Goal: Communication & Community: Participate in discussion

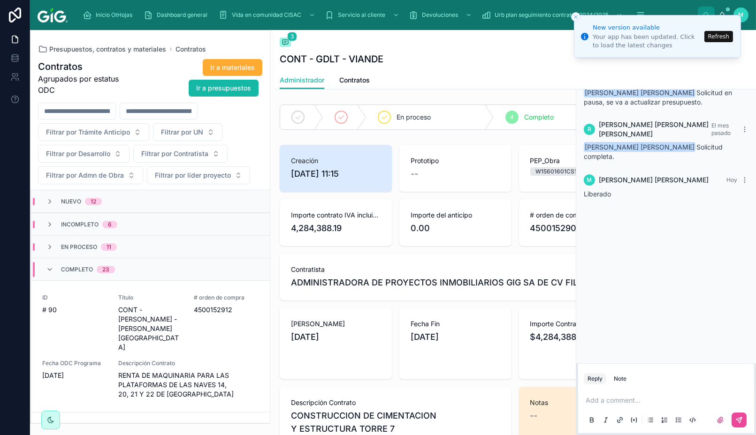
click at [711, 35] on button "Refresh" at bounding box center [718, 36] width 29 height 11
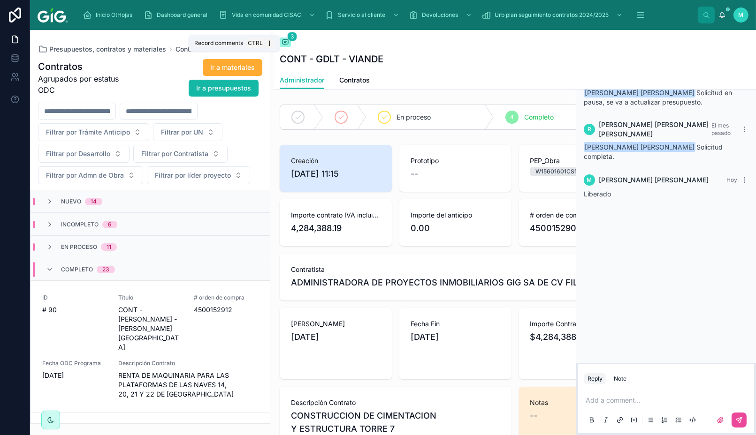
click at [291, 38] on span "3" at bounding box center [292, 36] width 10 height 9
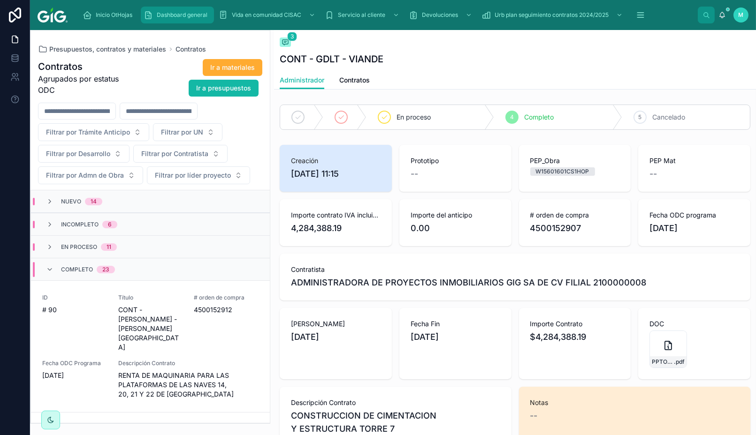
click at [185, 19] on div "Dashboard general" at bounding box center [178, 15] width 68 height 15
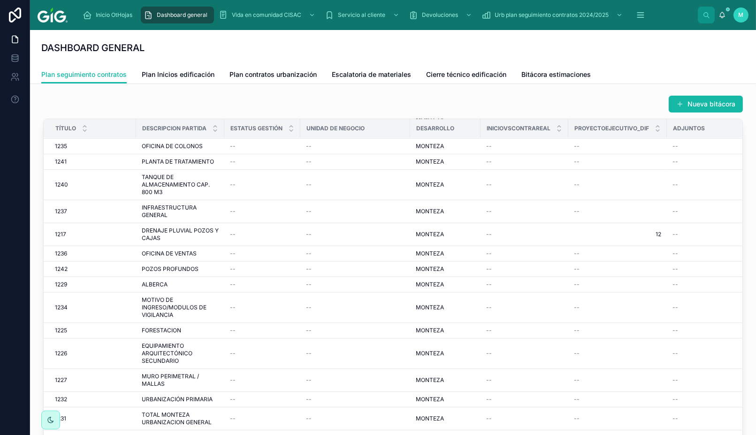
scroll to position [156, 0]
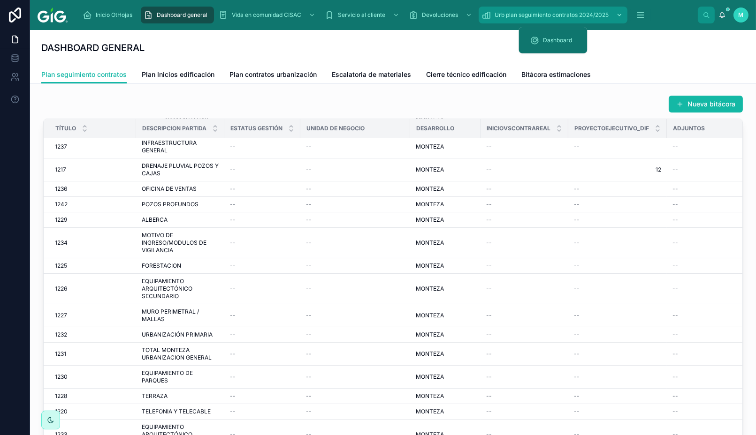
click at [620, 15] on icon "scrollable content" at bounding box center [619, 15] width 3 height 2
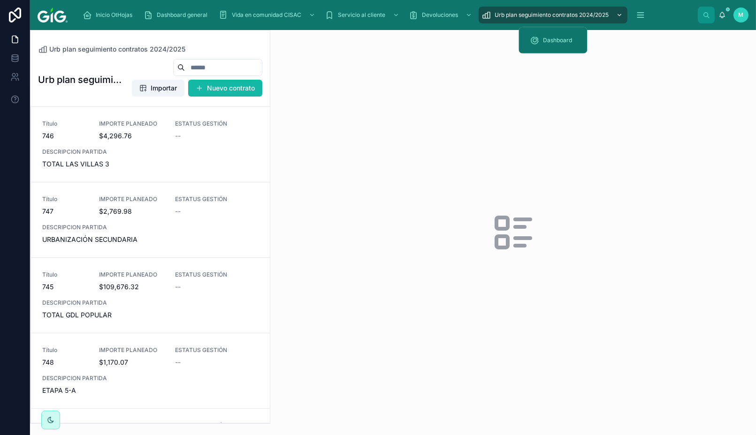
click at [620, 15] on icon "scrollable content" at bounding box center [619, 15] width 3 height 2
click at [104, 14] on span "Inicio OtHojas" at bounding box center [114, 15] width 37 height 8
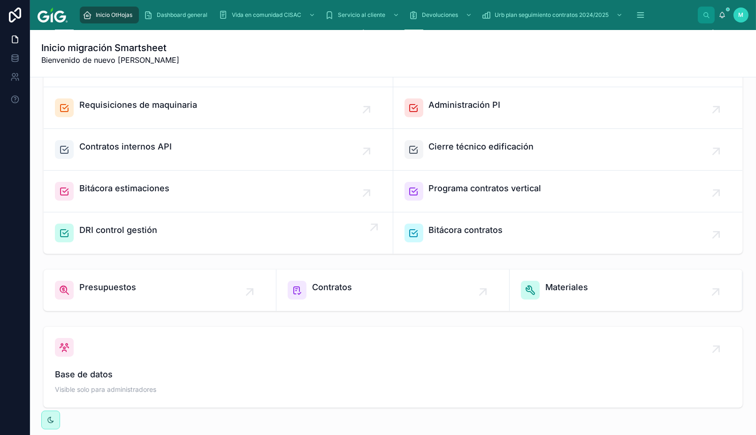
scroll to position [218, 0]
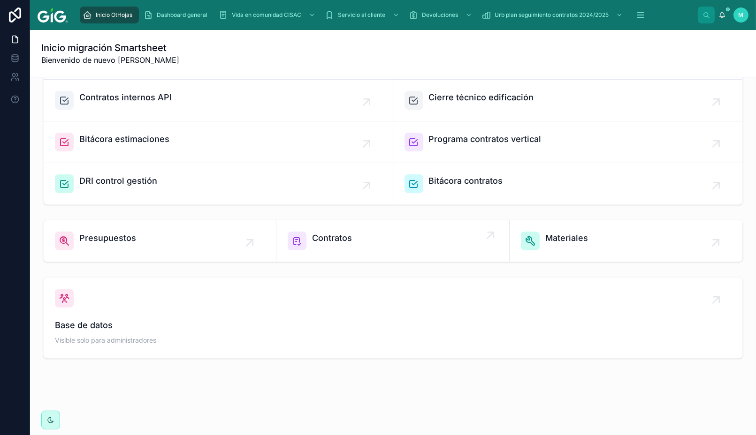
click at [333, 236] on span "Contratos" at bounding box center [332, 238] width 40 height 13
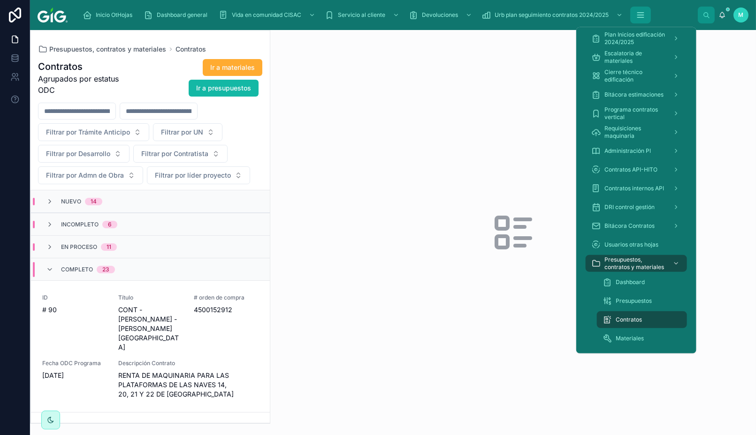
click at [640, 18] on icon "scrollable content" at bounding box center [640, 14] width 9 height 9
click at [641, 283] on span "Dashboard" at bounding box center [630, 283] width 29 height 8
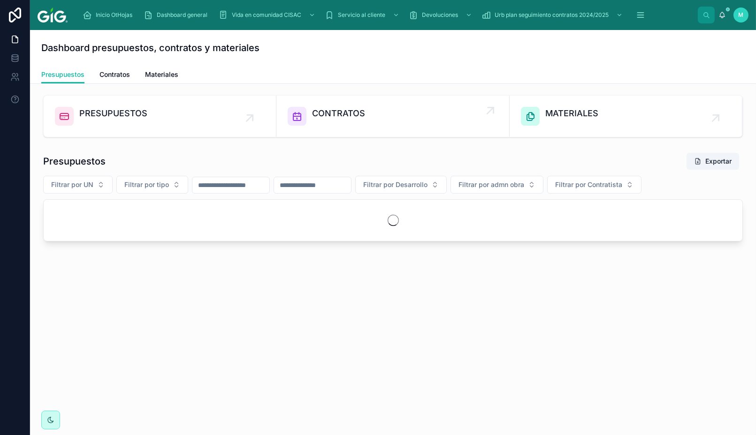
click at [335, 113] on span "CONTRATOS" at bounding box center [338, 113] width 53 height 13
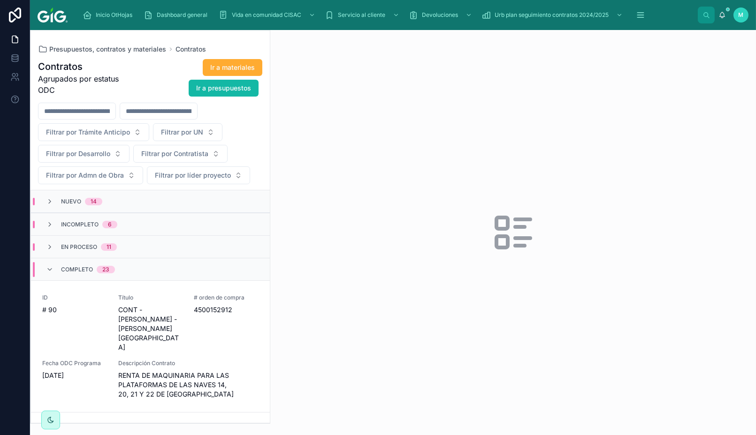
click at [66, 68] on h1 "Contratos" at bounding box center [83, 66] width 91 height 13
click at [62, 65] on h1 "Contratos" at bounding box center [83, 66] width 91 height 13
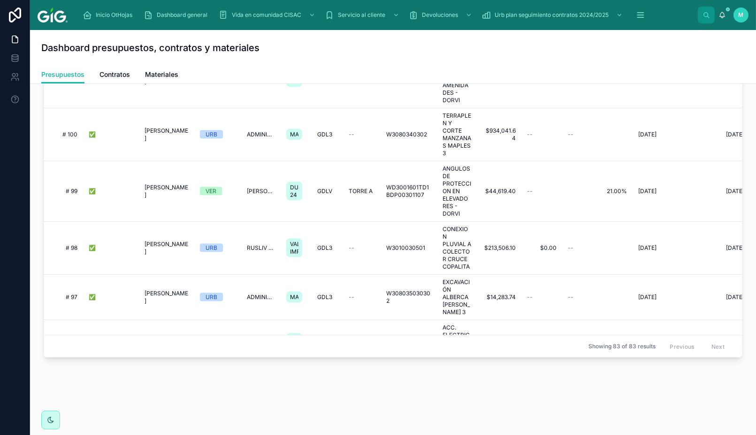
scroll to position [2457, 0]
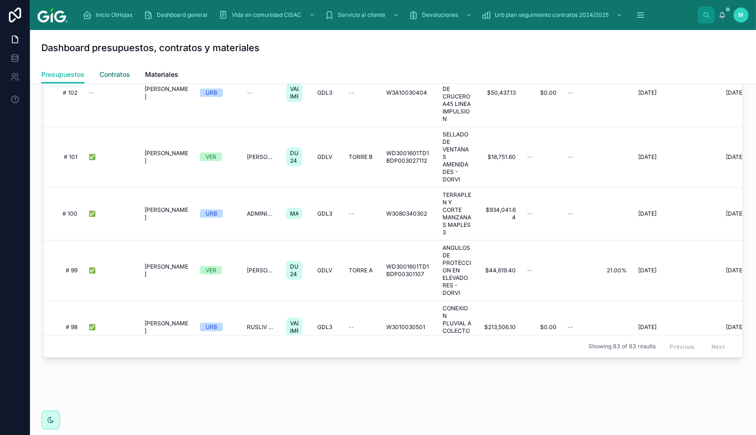
click at [122, 73] on span "Contratos" at bounding box center [114, 74] width 30 height 9
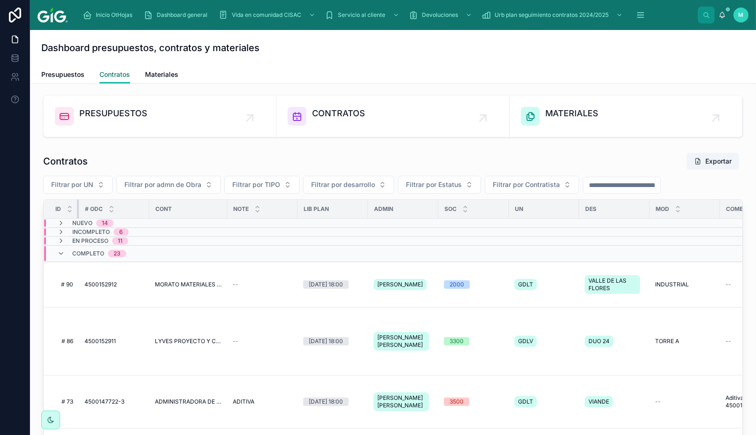
drag, startPoint x: 89, startPoint y: 216, endPoint x: 74, endPoint y: 221, distance: 16.0
click at [699, 343] on div "TORRE A TORRE A" at bounding box center [684, 342] width 59 height 8
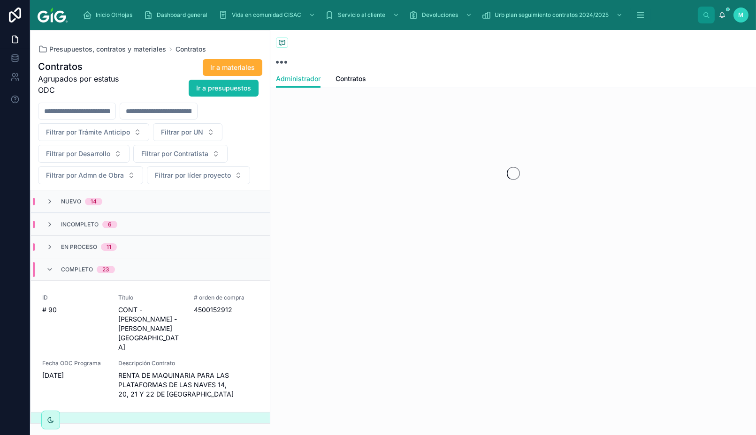
scroll to position [203, 0]
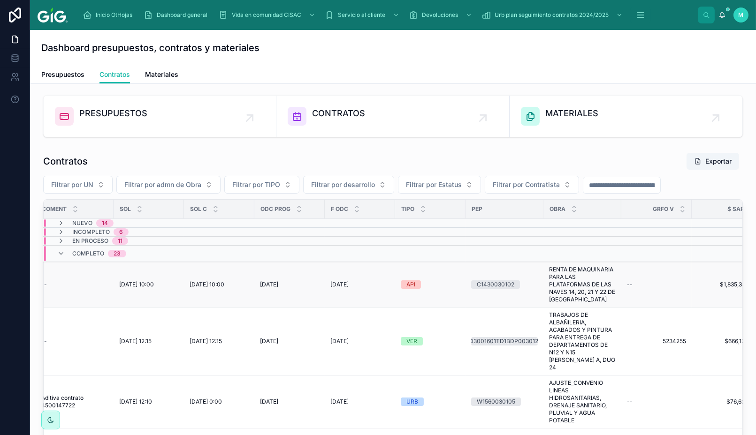
click at [216, 302] on td "[DATE] 10:00 [DATE] 10:00" at bounding box center [219, 285] width 70 height 46
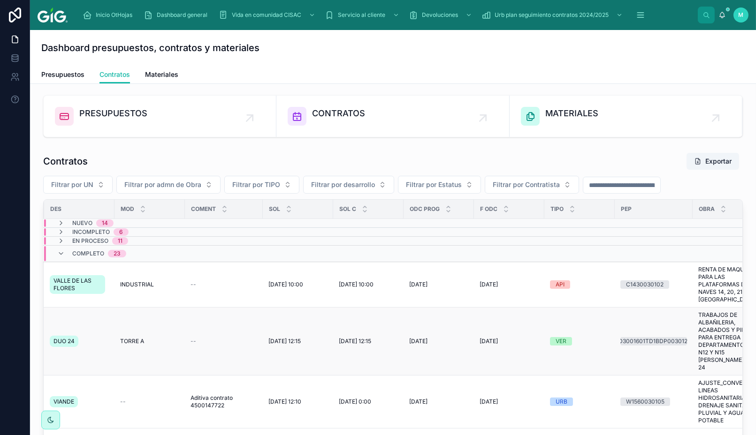
scroll to position [0, 646]
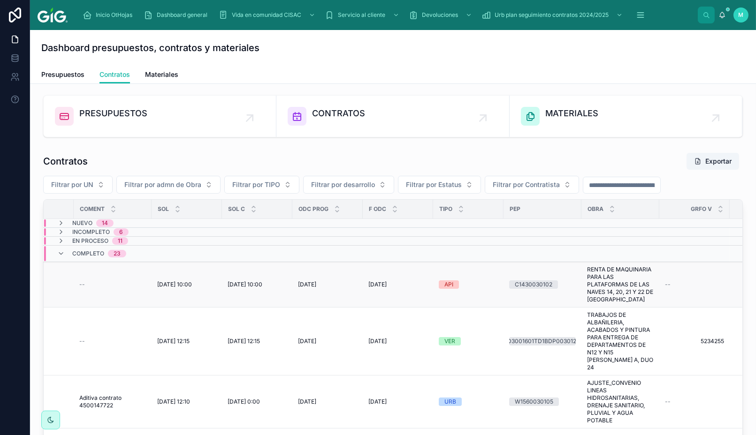
drag, startPoint x: 534, startPoint y: 289, endPoint x: 523, endPoint y: 288, distance: 10.8
click at [523, 288] on div "C1430030102" at bounding box center [534, 285] width 38 height 8
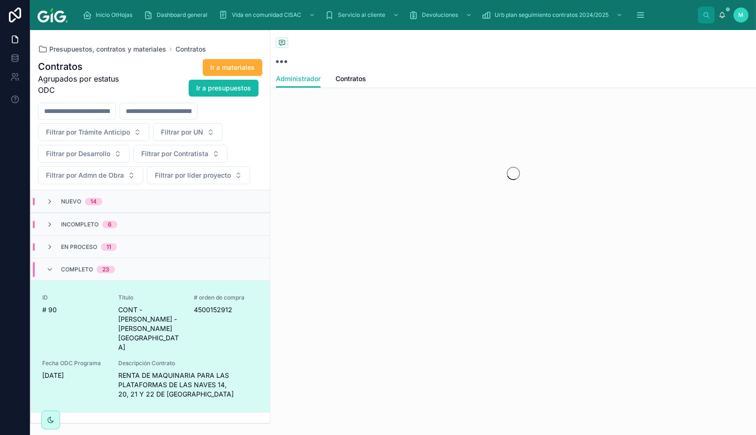
scroll to position [90, 0]
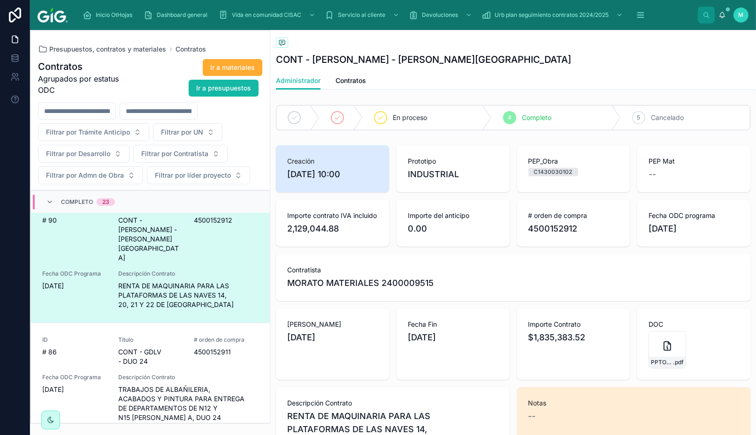
click at [565, 174] on div "C1430030102" at bounding box center [553, 172] width 38 height 8
drag, startPoint x: 567, startPoint y: 172, endPoint x: 527, endPoint y: 176, distance: 39.6
click at [527, 176] on div "PEP_Obra C1430030102" at bounding box center [573, 168] width 113 height 47
copy div "C1430030102"
click at [550, 187] on div "PEP_Obra C1430030102" at bounding box center [573, 168] width 113 height 47
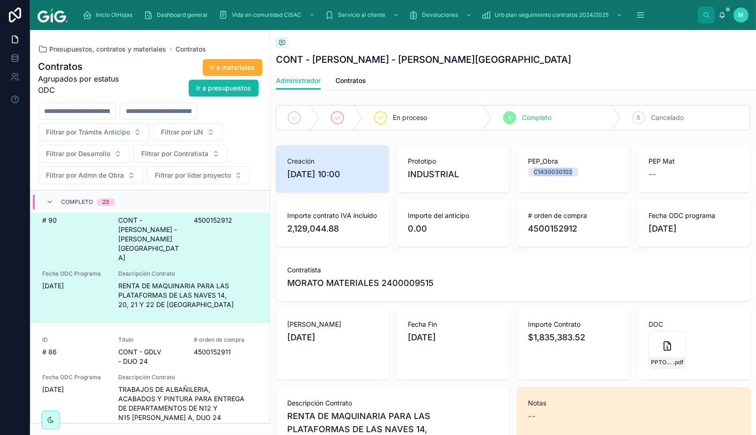
drag, startPoint x: 567, startPoint y: 173, endPoint x: 517, endPoint y: 178, distance: 50.0
click at [517, 178] on div "PEP_Obra C1430030102" at bounding box center [573, 168] width 113 height 47
copy div "C1430030102"
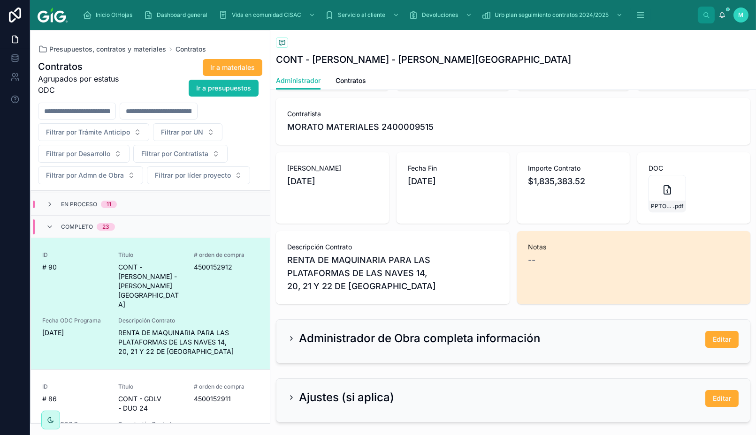
scroll to position [104, 0]
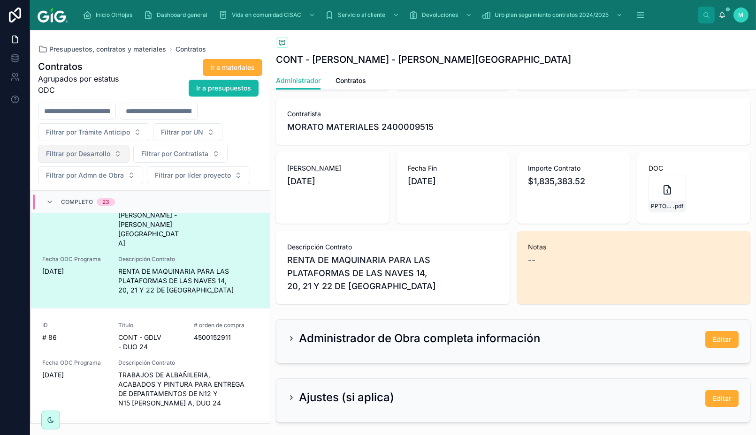
click at [117, 154] on button "Filtrar por Desarrollo" at bounding box center [83, 154] width 91 height 18
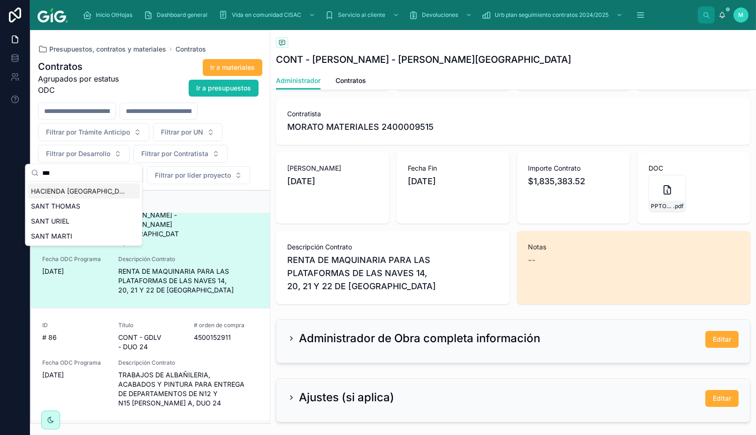
scroll to position [0, 0]
type input "****"
click at [65, 220] on span "SANT URIEL" at bounding box center [50, 221] width 38 height 9
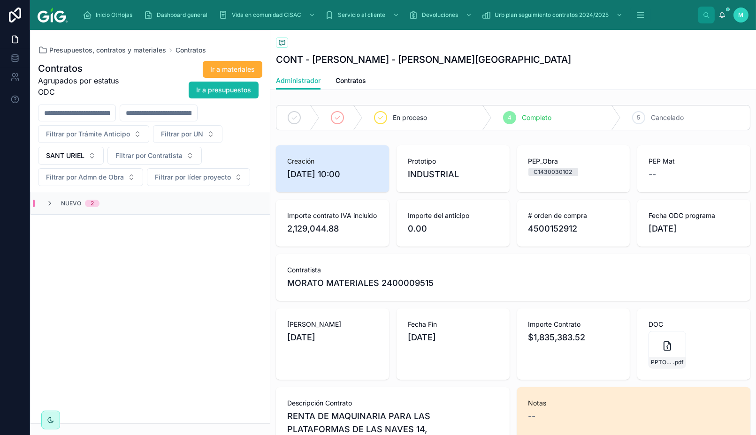
click at [66, 204] on span "Nuevo" at bounding box center [71, 204] width 20 height 8
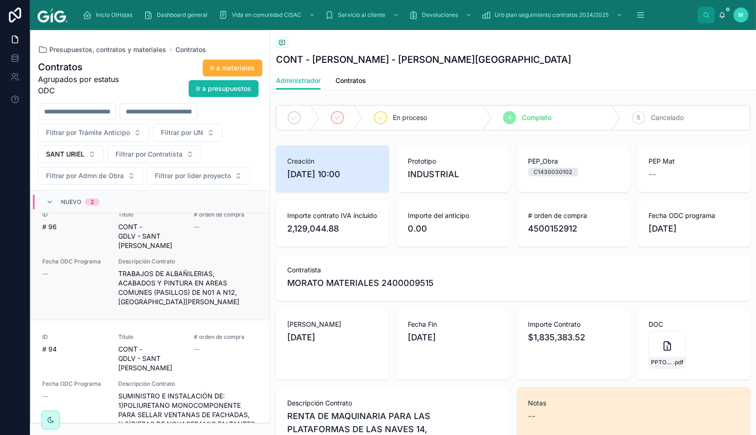
scroll to position [25, 0]
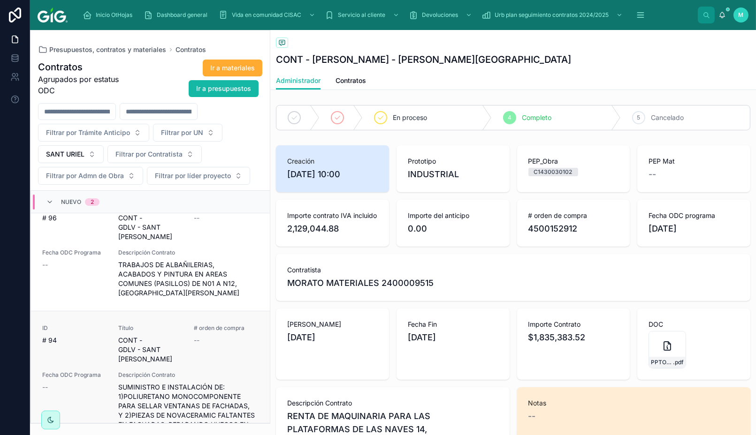
click at [185, 383] on span "SUMINISTRO E INSTALACIÓN DE: 1)POLIURETANO MONOCOMPONENTE PARA SELLAR VENTANAS …" at bounding box center [188, 411] width 140 height 56
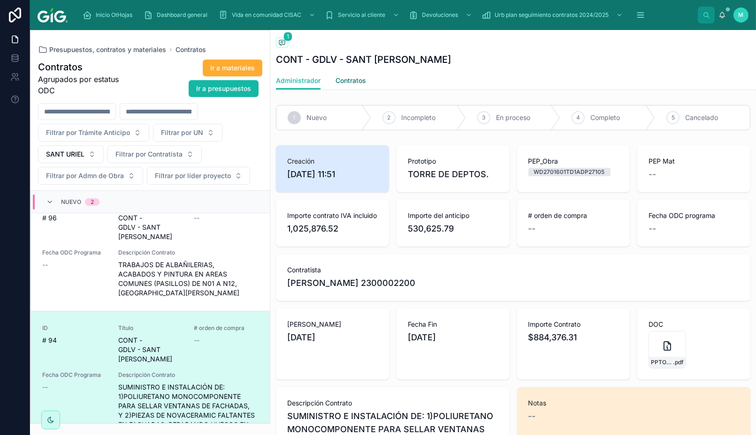
click at [352, 80] on span "Contratos" at bounding box center [350, 80] width 30 height 9
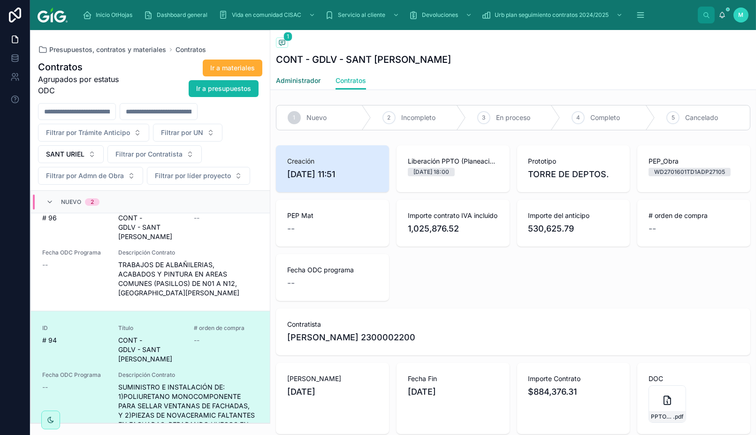
click at [298, 82] on span "Administrador" at bounding box center [298, 80] width 45 height 9
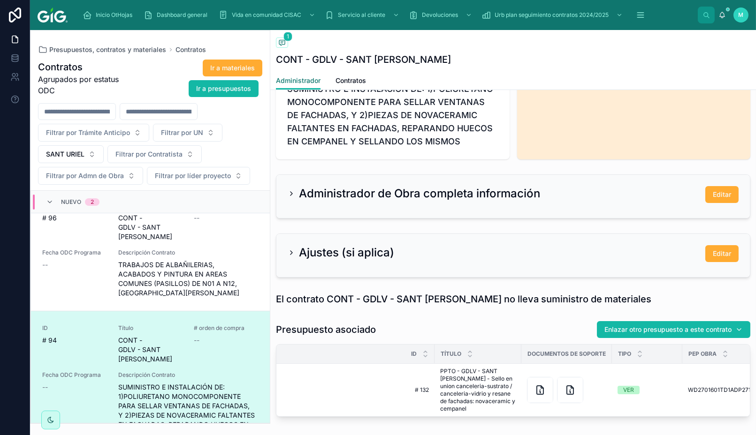
scroll to position [267, 0]
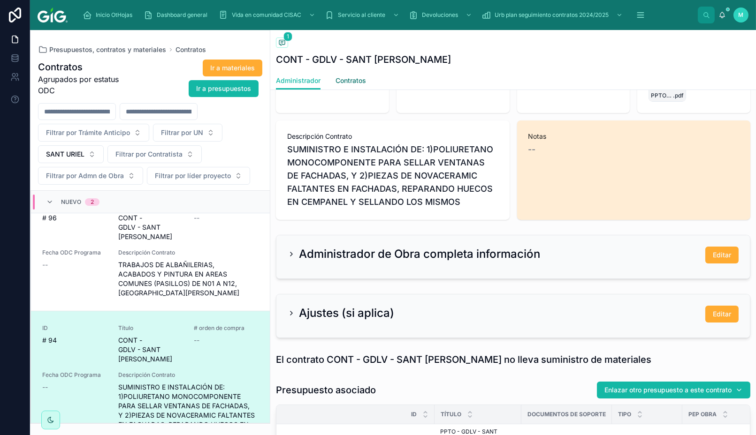
click at [356, 80] on span "Contratos" at bounding box center [350, 80] width 30 height 9
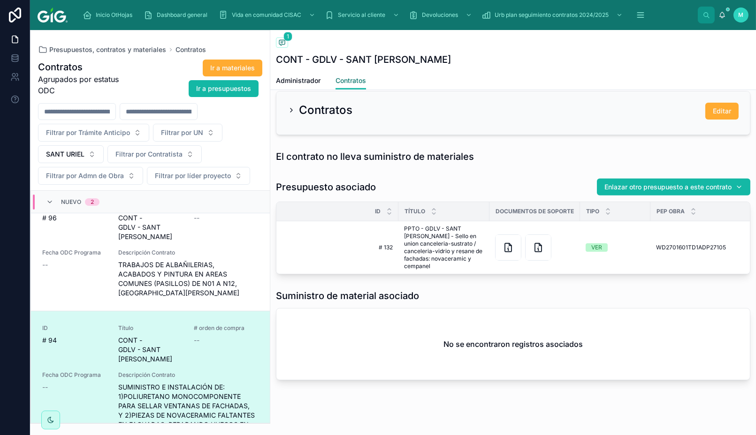
scroll to position [988, 0]
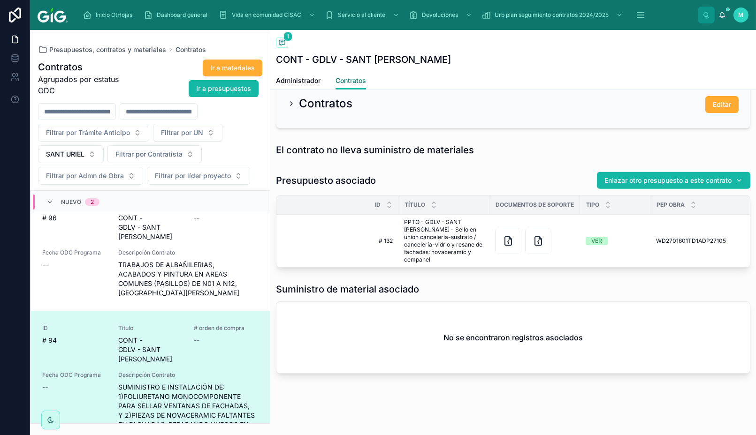
click at [346, 79] on span "Contratos" at bounding box center [350, 80] width 30 height 9
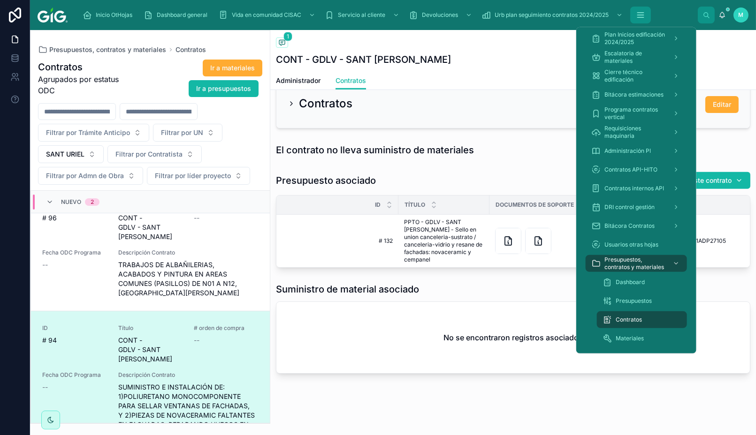
click at [640, 16] on icon "scrollable content" at bounding box center [640, 14] width 9 height 9
click at [632, 283] on span "Dashboard" at bounding box center [630, 283] width 29 height 8
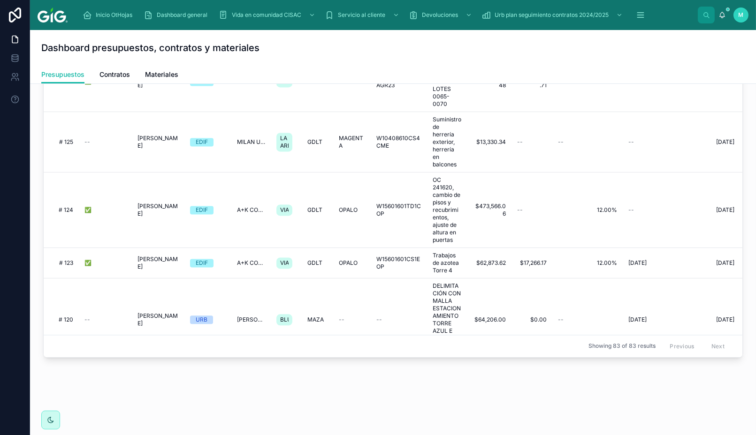
scroll to position [3857, 0]
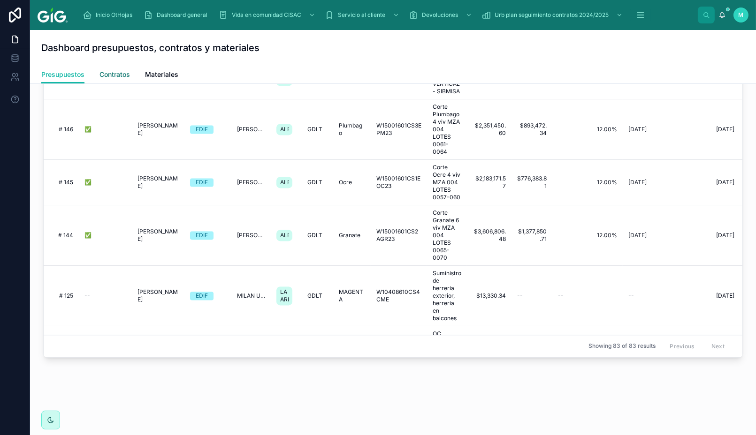
click at [123, 76] on span "Contratos" at bounding box center [114, 74] width 30 height 9
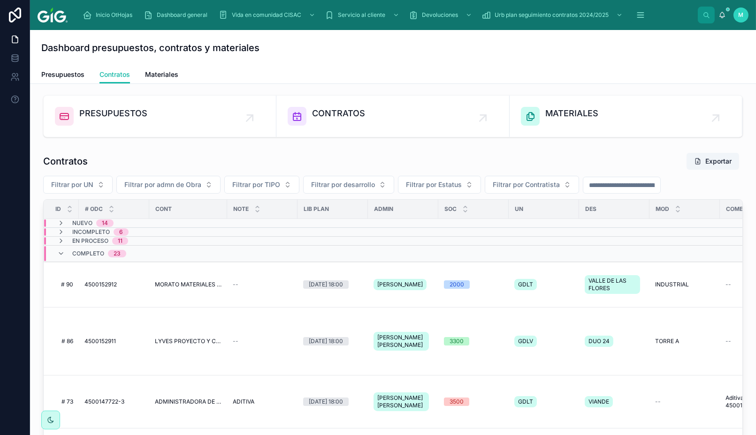
click at [61, 256] on span at bounding box center [61, 254] width 8 height 8
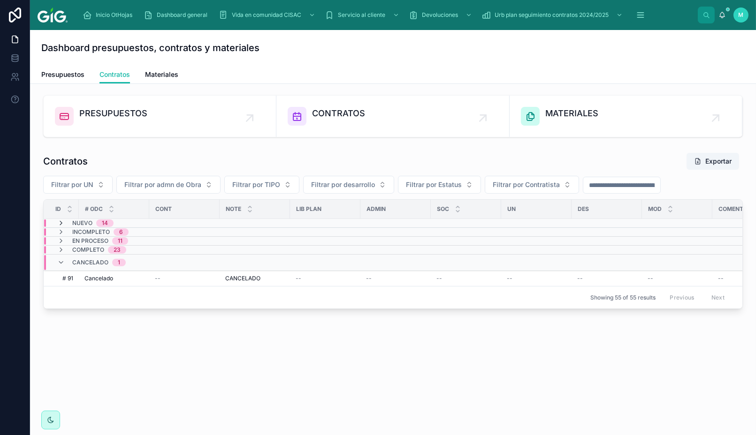
click at [60, 226] on icon at bounding box center [61, 224] width 8 height 8
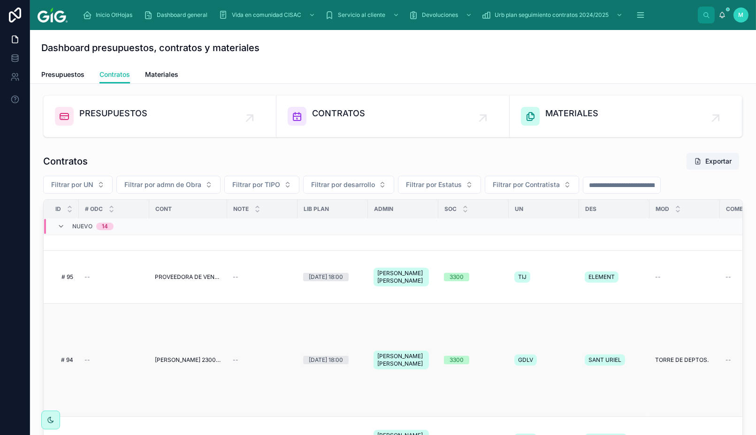
scroll to position [156, 0]
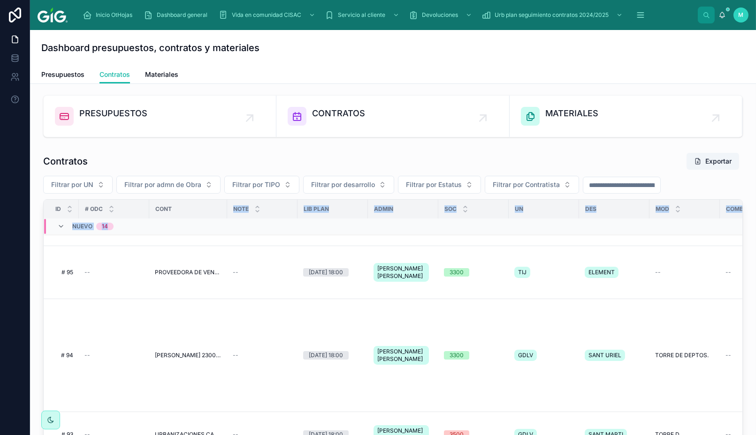
drag, startPoint x: 225, startPoint y: 206, endPoint x: 180, endPoint y: 220, distance: 46.7
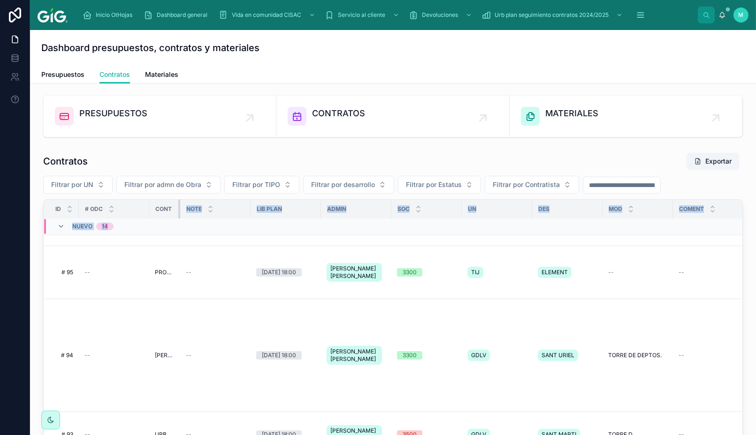
drag, startPoint x: 226, startPoint y: 206, endPoint x: 168, endPoint y: 210, distance: 57.8
click at [168, 210] on th "Cont" at bounding box center [164, 209] width 31 height 19
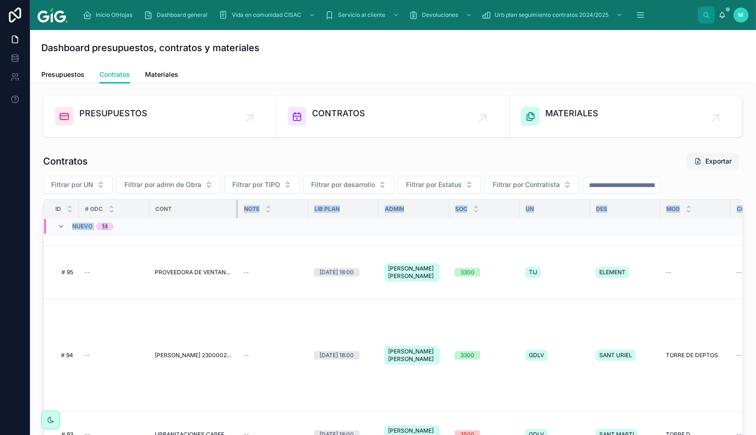
drag, startPoint x: 179, startPoint y: 208, endPoint x: 223, endPoint y: 216, distance: 44.8
click at [232, 216] on th "Cont" at bounding box center [193, 209] width 89 height 19
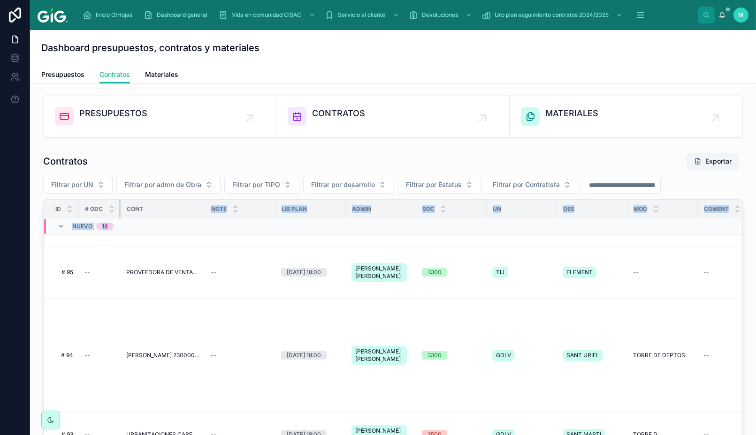
drag, startPoint x: 148, startPoint y: 208, endPoint x: 117, endPoint y: 214, distance: 31.0
click at [117, 214] on th "# ODC" at bounding box center [100, 209] width 42 height 19
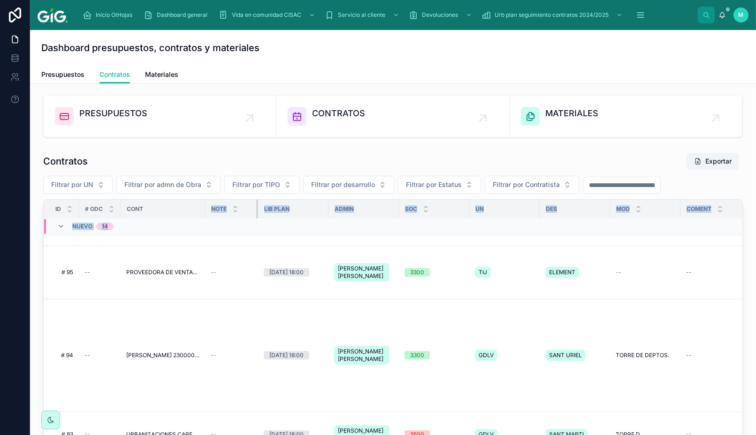
drag, startPoint x: 274, startPoint y: 206, endPoint x: 264, endPoint y: 218, distance: 15.0
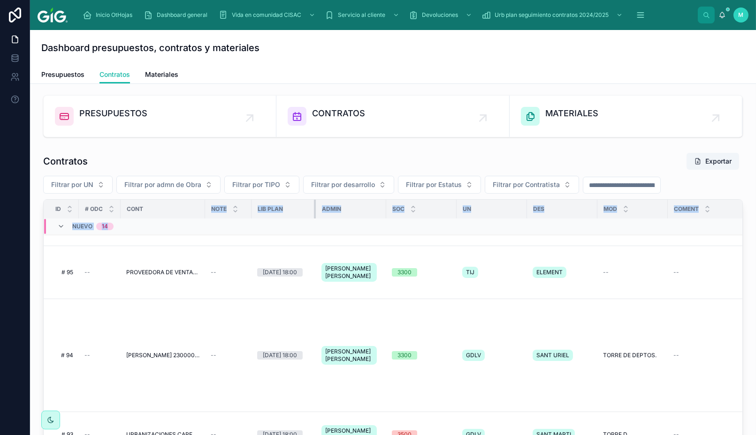
drag, startPoint x: 320, startPoint y: 204, endPoint x: 315, endPoint y: 215, distance: 12.2
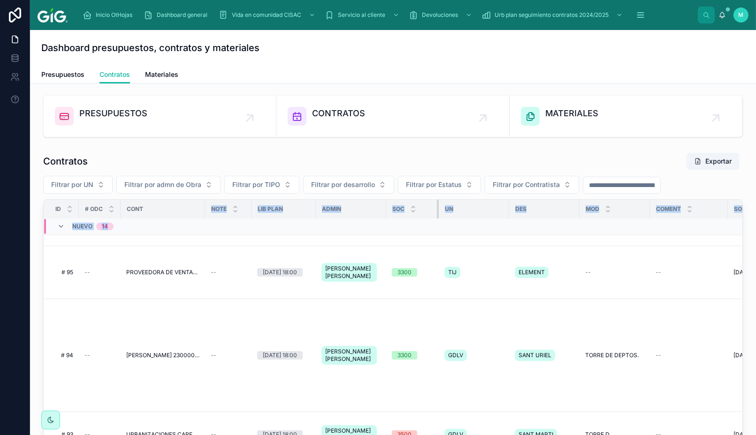
drag, startPoint x: 454, startPoint y: 205, endPoint x: 489, endPoint y: 224, distance: 40.1
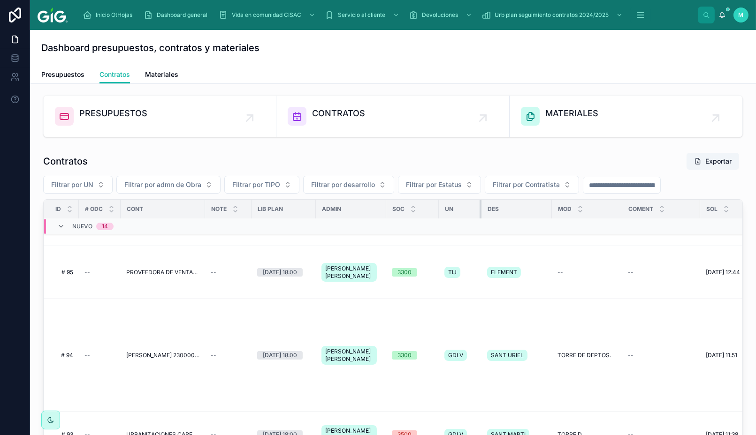
drag, startPoint x: 506, startPoint y: 207, endPoint x: 471, endPoint y: 227, distance: 40.1
drag, startPoint x: 550, startPoint y: 206, endPoint x: 530, endPoint y: 221, distance: 25.2
click at [610, 205] on div "Coment" at bounding box center [648, 209] width 77 height 18
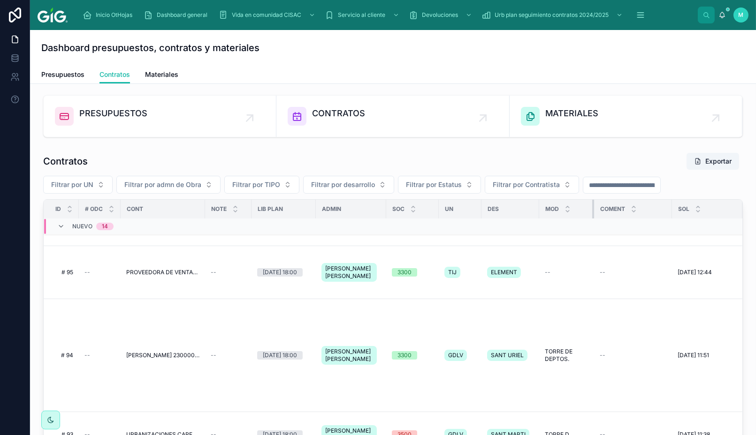
drag, startPoint x: 607, startPoint y: 205, endPoint x: 584, endPoint y: 222, distance: 28.8
drag, startPoint x: 670, startPoint y: 206, endPoint x: 643, endPoint y: 227, distance: 34.7
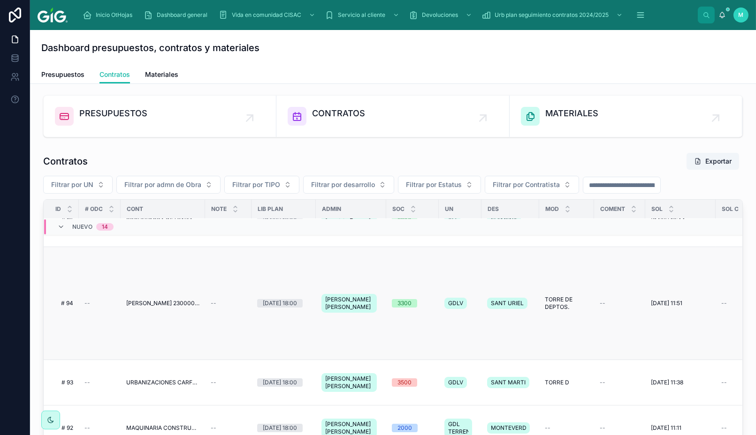
scroll to position [0, 0]
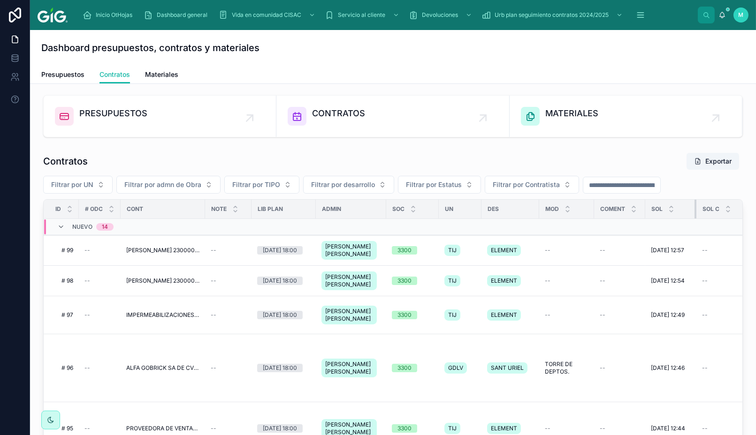
drag, startPoint x: 714, startPoint y: 206, endPoint x: 694, endPoint y: 221, distance: 25.4
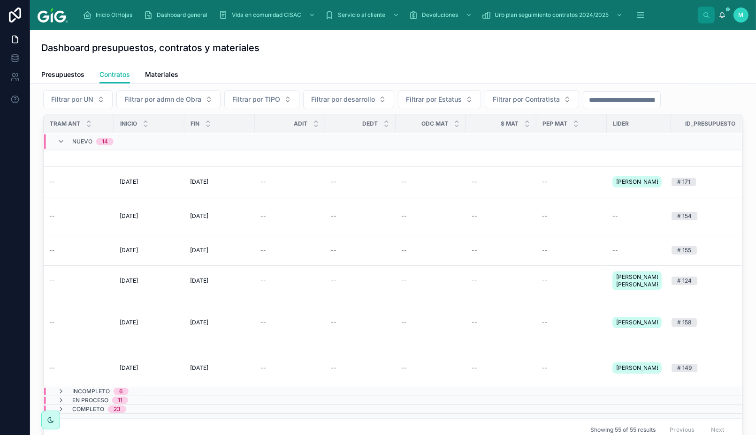
scroll to position [468, 1594]
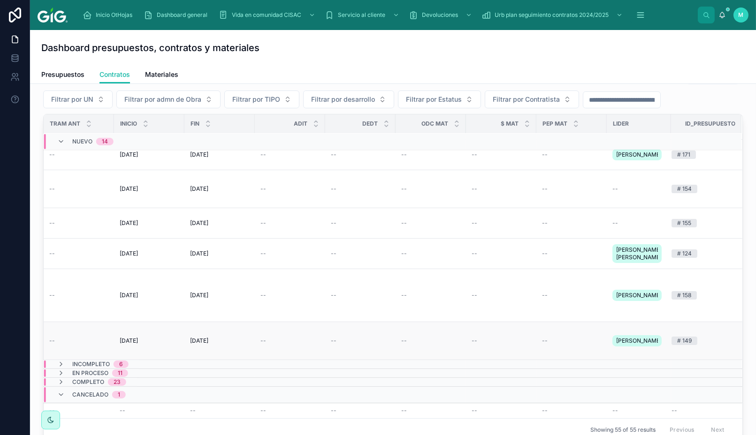
click at [415, 346] on td "--" at bounding box center [431, 341] width 70 height 38
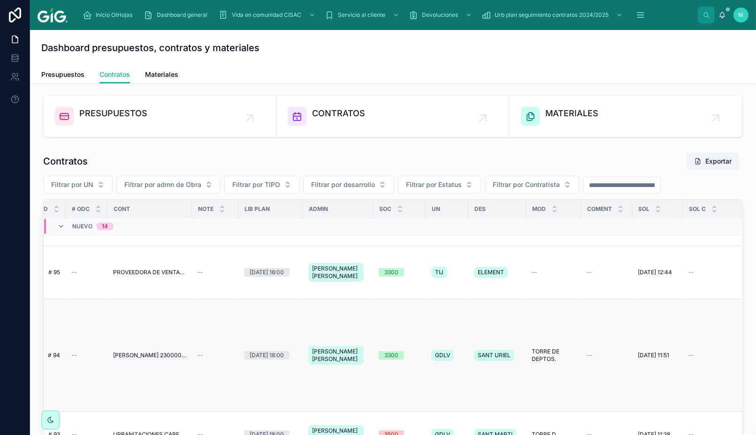
scroll to position [208, 13]
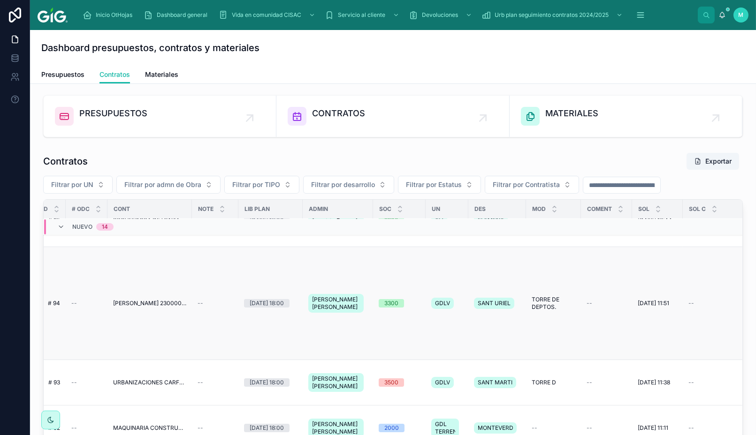
drag, startPoint x: 162, startPoint y: 325, endPoint x: 141, endPoint y: 335, distance: 23.5
click at [141, 335] on td "[PERSON_NAME] 2300002200" at bounding box center [149, 303] width 84 height 113
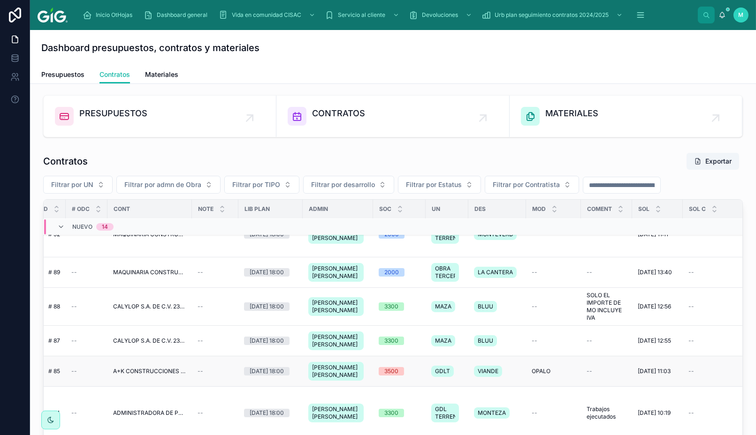
scroll to position [417, 13]
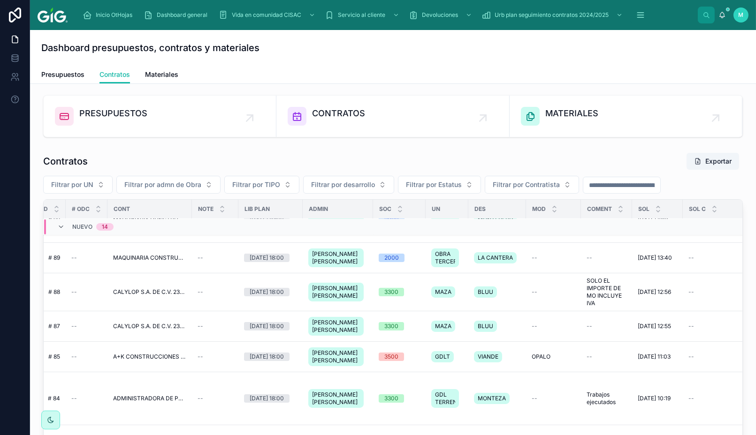
click at [742, 377] on div "PRESUPUESTOS CONTRATOS MATERIALES Contratos Exportar Filtrar por UN Filtrar por…" at bounding box center [393, 337] width 726 height 507
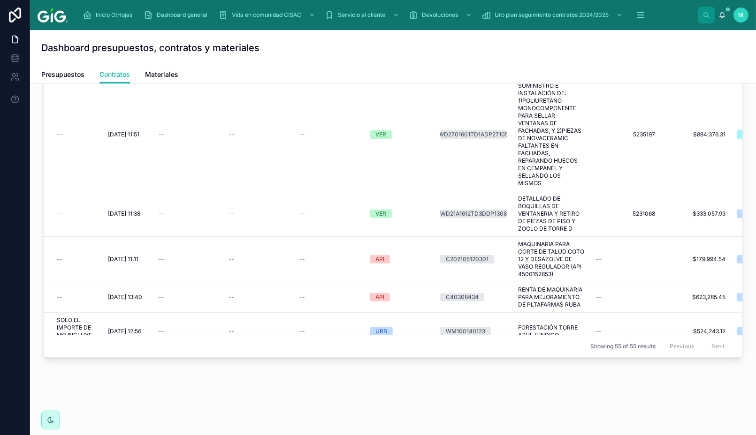
scroll to position [208, 0]
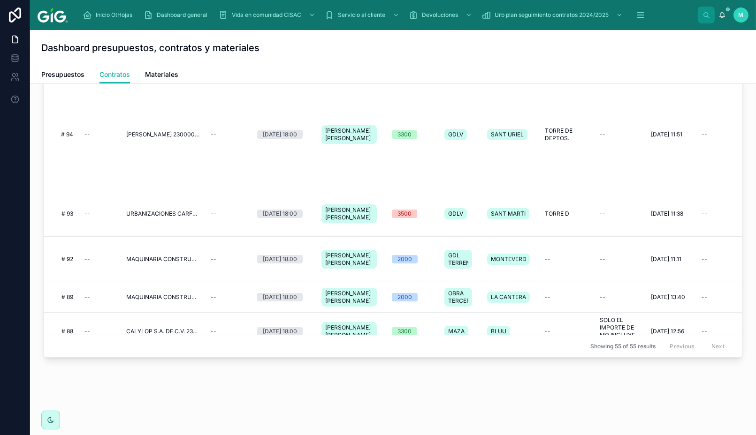
drag, startPoint x: 47, startPoint y: 142, endPoint x: 14, endPoint y: 124, distance: 37.8
click at [14, 124] on div at bounding box center [15, 217] width 30 height 435
click at [61, 108] on td "# 94 # 94" at bounding box center [61, 134] width 35 height 113
click at [74, 138] on td "# 94 # 94" at bounding box center [61, 134] width 35 height 113
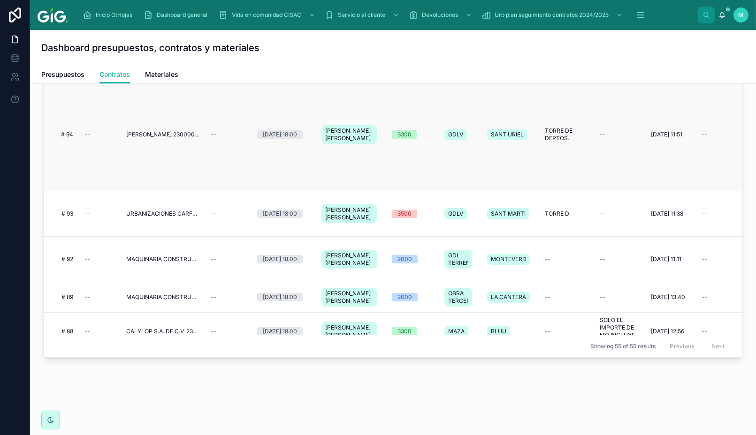
click at [74, 138] on td "# 94 # 94" at bounding box center [61, 134] width 35 height 113
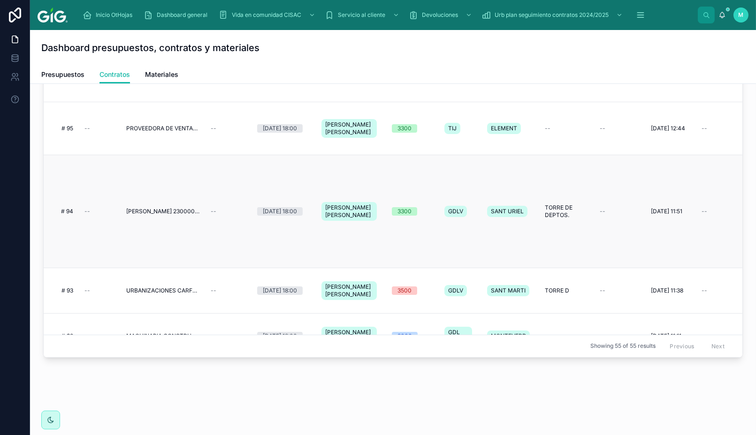
scroll to position [52, 0]
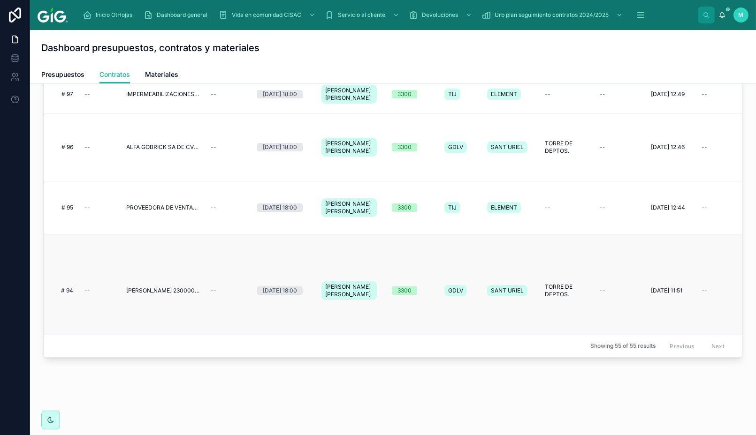
click at [70, 278] on td "# 94 # 94" at bounding box center [61, 291] width 35 height 113
click at [70, 277] on td "# 94 # 94" at bounding box center [61, 291] width 35 height 113
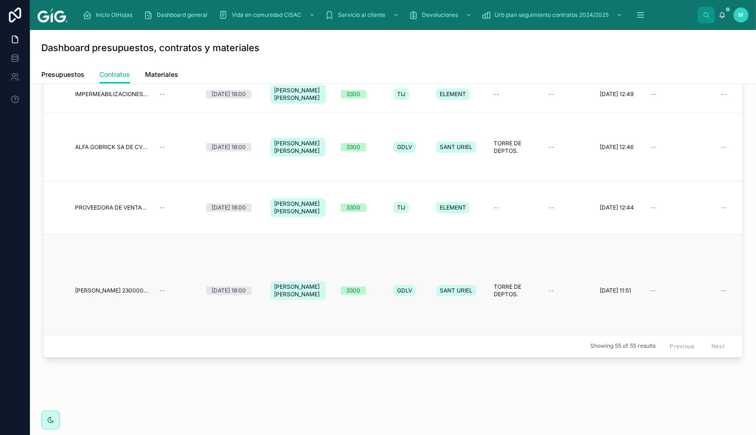
click at [96, 299] on td "[PERSON_NAME] 2300002200" at bounding box center [111, 291] width 84 height 113
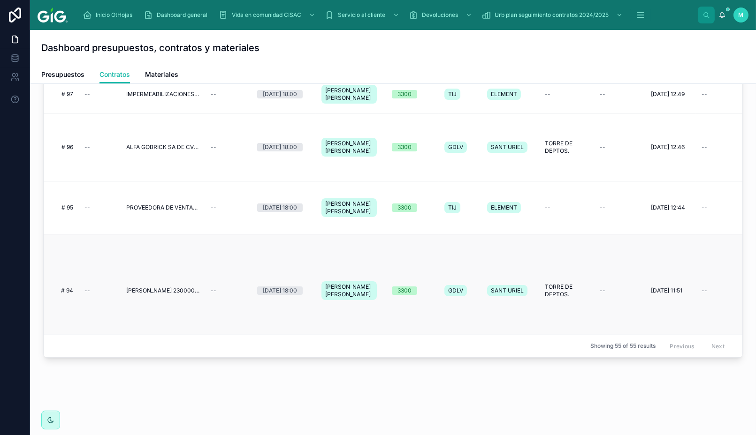
click at [68, 290] on span "# 94" at bounding box center [64, 291] width 18 height 8
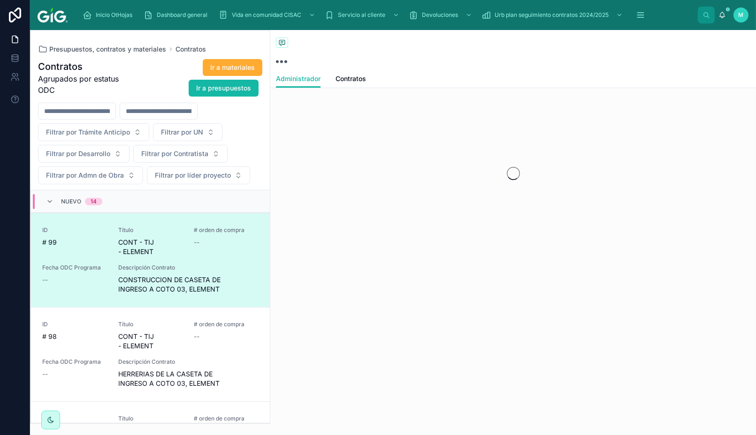
click at [68, 289] on div "Fecha ODC Programa --" at bounding box center [74, 279] width 65 height 30
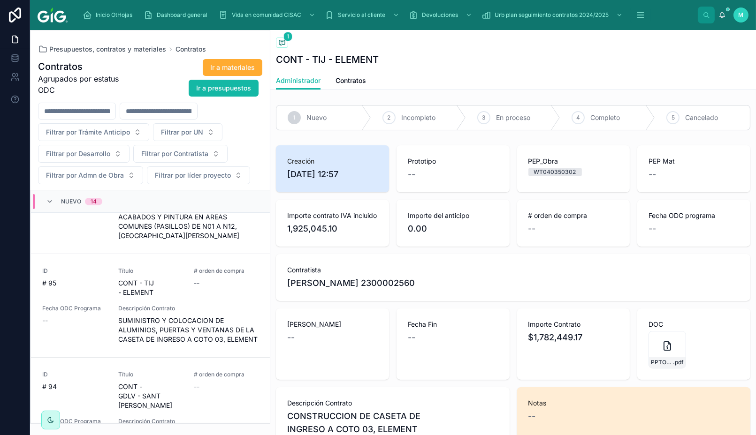
scroll to position [417, 0]
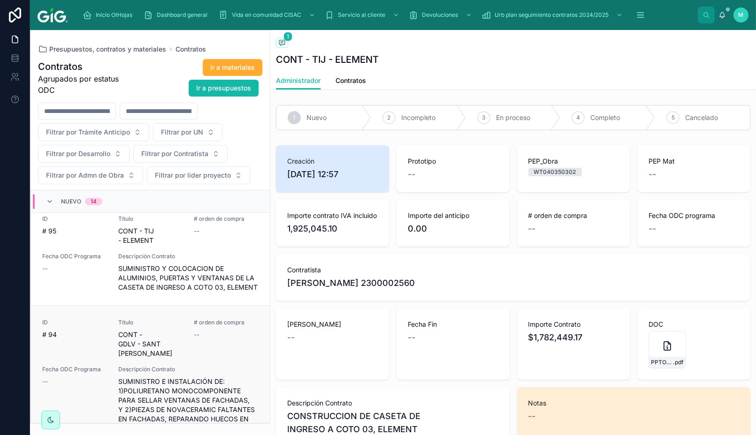
click at [62, 330] on span "# 94" at bounding box center [74, 334] width 65 height 9
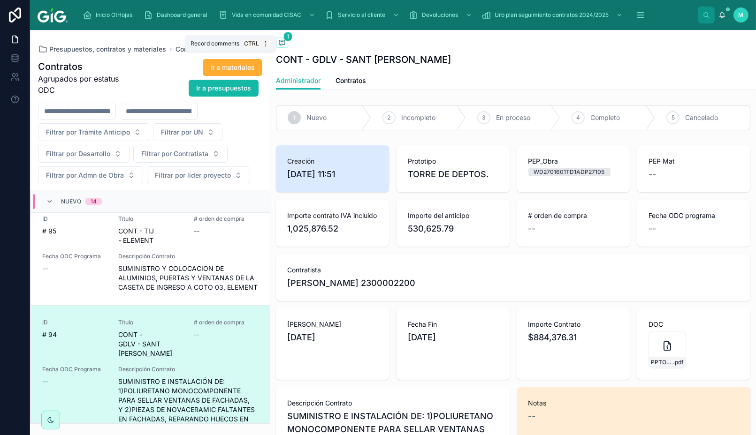
click at [282, 40] on icon at bounding box center [282, 43] width 8 height 8
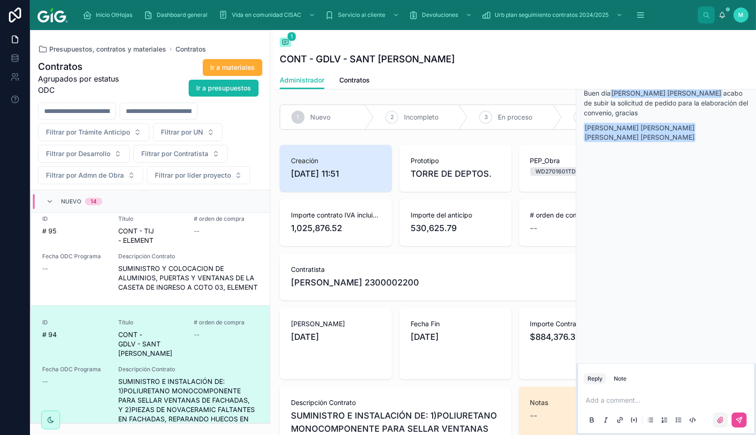
click at [720, 419] on icon at bounding box center [720, 421] width 6 height 6
click at [0, 0] on input "file" at bounding box center [0, 0] width 0 height 0
click at [622, 400] on p at bounding box center [668, 400] width 165 height 9
click at [640, 400] on p "*" at bounding box center [668, 400] width 165 height 9
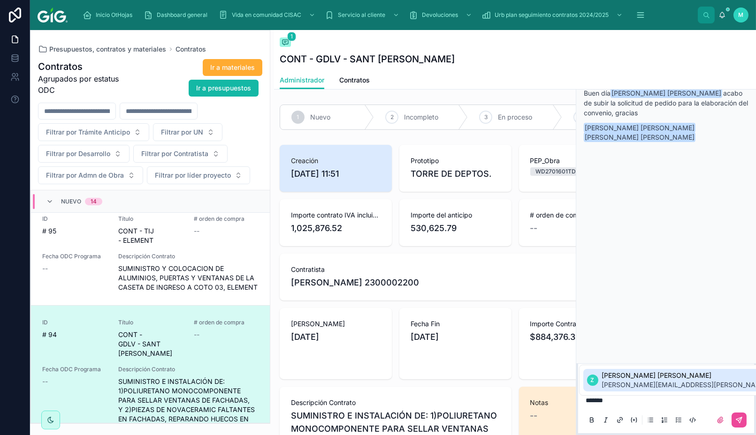
click at [651, 378] on span "[PERSON_NAME] [PERSON_NAME]" at bounding box center [712, 375] width 221 height 9
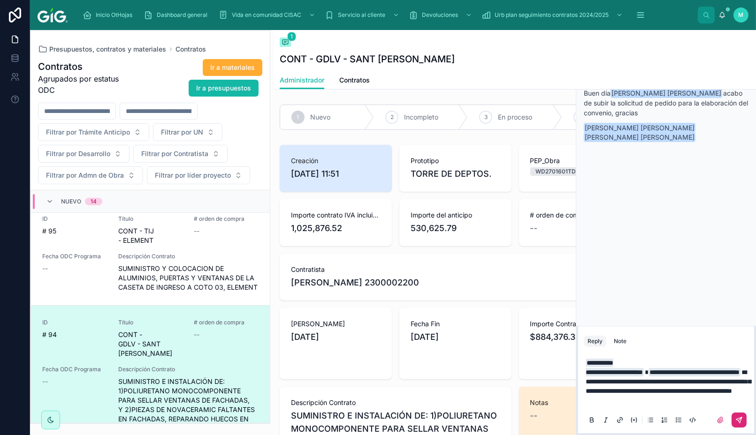
click at [739, 419] on icon at bounding box center [739, 421] width 6 height 6
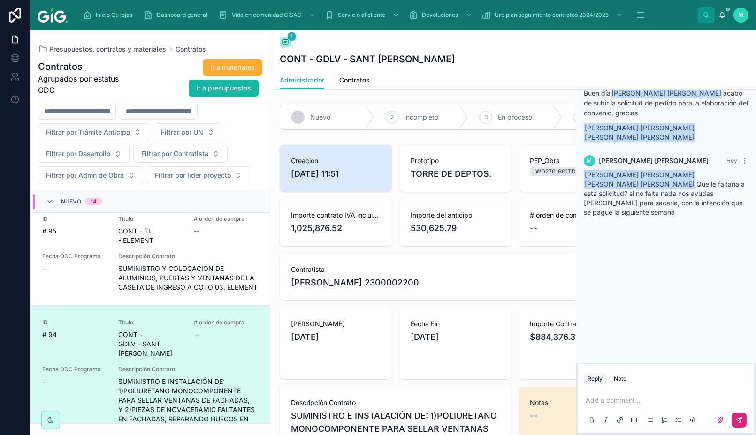
scroll to position [208, 0]
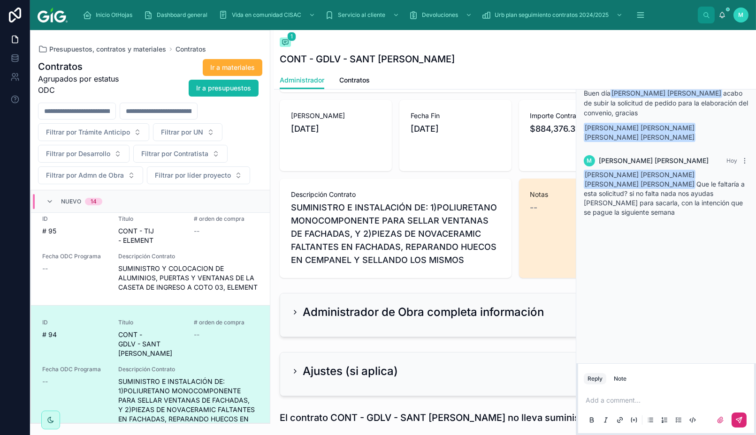
drag, startPoint x: 720, startPoint y: 202, endPoint x: 724, endPoint y: 212, distance: 10.5
click at [705, 260] on div "[PERSON_NAME] [PERSON_NAME][DATE] Buen día [PERSON_NAME] [PERSON_NAME] acabo de…" at bounding box center [666, 208] width 180 height 311
click at [746, 158] on icon at bounding box center [745, 161] width 8 height 8
drag, startPoint x: 707, startPoint y: 234, endPoint x: 696, endPoint y: 221, distance: 16.0
click at [706, 234] on div "[PERSON_NAME] [PERSON_NAME][DATE] Buen día [PERSON_NAME] [PERSON_NAME] acabo de…" at bounding box center [666, 208] width 180 height 311
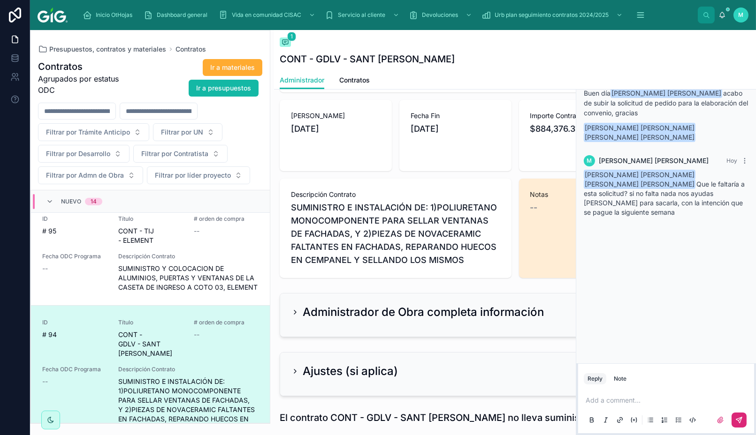
click at [666, 192] on span "[PERSON_NAME] [PERSON_NAME] [PERSON_NAME] [PERSON_NAME] Que le faltaría a esta …" at bounding box center [664, 194] width 161 height 46
click at [287, 45] on icon at bounding box center [286, 42] width 8 height 8
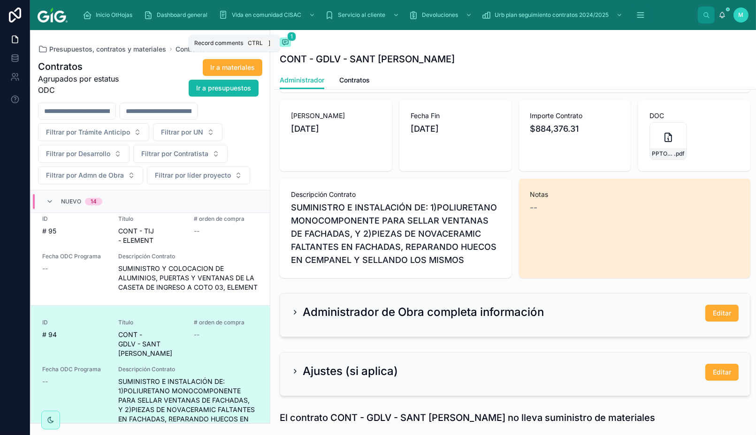
click at [287, 45] on icon at bounding box center [286, 42] width 8 height 8
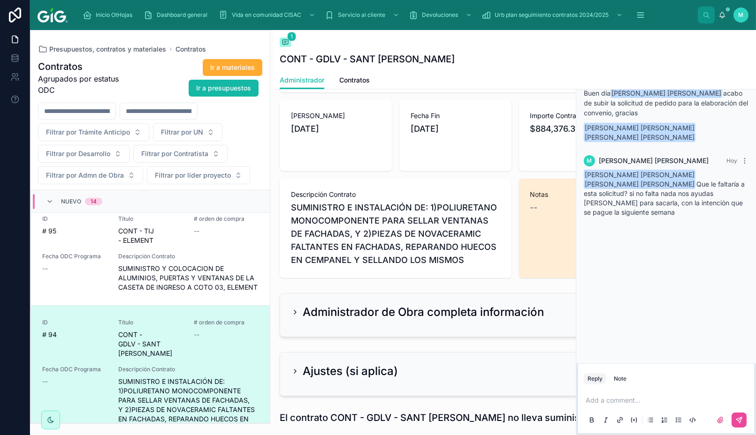
click at [688, 223] on div "[PERSON_NAME] [PERSON_NAME][DATE] Buen día [PERSON_NAME] [PERSON_NAME] acabo de…" at bounding box center [666, 142] width 180 height 178
drag, startPoint x: 679, startPoint y: 205, endPoint x: 693, endPoint y: 195, distance: 16.8
click at [685, 200] on span "[PERSON_NAME] [PERSON_NAME] [PERSON_NAME] [PERSON_NAME] Que le faltaría a esta …" at bounding box center [664, 194] width 161 height 46
click at [693, 195] on span "[PERSON_NAME] [PERSON_NAME] [PERSON_NAME] [PERSON_NAME] Que le faltaría a esta …" at bounding box center [664, 194] width 161 height 46
drag, startPoint x: 699, startPoint y: 194, endPoint x: 708, endPoint y: 194, distance: 8.9
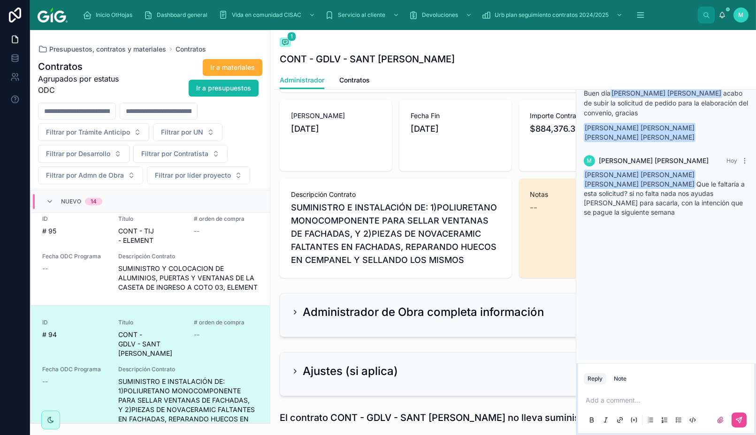
click at [699, 194] on span "[PERSON_NAME] [PERSON_NAME] [PERSON_NAME] [PERSON_NAME] Que le faltaría a esta …" at bounding box center [664, 194] width 161 height 46
drag, startPoint x: 714, startPoint y: 194, endPoint x: 722, endPoint y: 217, distance: 24.8
click at [722, 217] on div "M [PERSON_NAME] [DATE] [PERSON_NAME] [PERSON_NAME] [PERSON_NAME] [PERSON_NAME] …" at bounding box center [666, 186] width 176 height 73
drag, startPoint x: 723, startPoint y: 206, endPoint x: 722, endPoint y: 202, distance: 4.8
click at [723, 206] on span "[PERSON_NAME] [PERSON_NAME] [PERSON_NAME] [PERSON_NAME] Que le faltaría a esta …" at bounding box center [664, 194] width 161 height 46
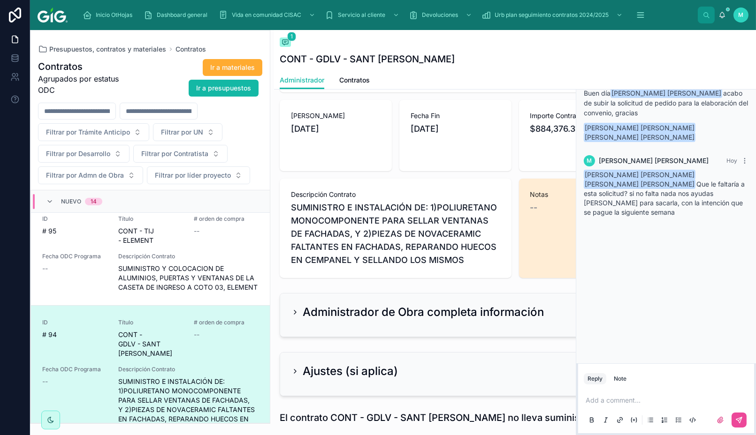
click at [718, 203] on span "[PERSON_NAME] [PERSON_NAME] [PERSON_NAME] [PERSON_NAME] Que le faltaría a esta …" at bounding box center [664, 194] width 161 height 46
click at [720, 207] on span "[PERSON_NAME] [PERSON_NAME] [PERSON_NAME] [PERSON_NAME] Que le faltaría a esta …" at bounding box center [664, 194] width 161 height 46
click at [721, 203] on span "[PERSON_NAME] [PERSON_NAME] [PERSON_NAME] [PERSON_NAME] Que le faltaría a esta …" at bounding box center [664, 194] width 161 height 46
click at [724, 203] on span "[PERSON_NAME] [PERSON_NAME] [PERSON_NAME] [PERSON_NAME] Que le faltaría a esta …" at bounding box center [664, 194] width 161 height 46
drag, startPoint x: 723, startPoint y: 202, endPoint x: 701, endPoint y: 283, distance: 84.3
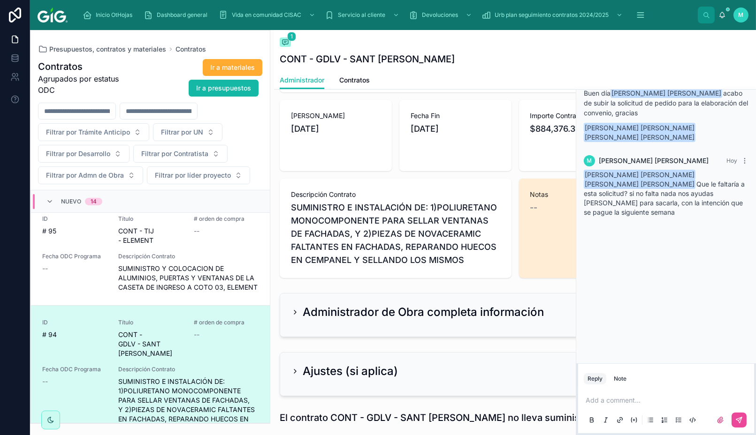
click at [701, 283] on div "[PERSON_NAME] [PERSON_NAME][DATE] Buen día [PERSON_NAME] [PERSON_NAME] acabo de…" at bounding box center [666, 208] width 180 height 311
click at [665, 197] on span "[PERSON_NAME] [PERSON_NAME] [PERSON_NAME] [PERSON_NAME] Que le faltaría a esta …" at bounding box center [664, 194] width 161 height 46
click at [595, 162] on div "M [PERSON_NAME] [DATE]" at bounding box center [666, 160] width 165 height 11
click at [628, 160] on span "[PERSON_NAME]" at bounding box center [654, 160] width 110 height 9
click at [745, 163] on icon at bounding box center [744, 163] width 0 height 0
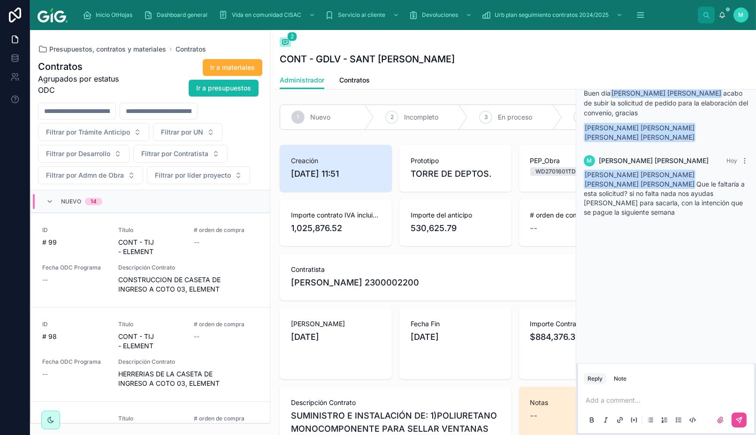
drag, startPoint x: 0, startPoint y: 0, endPoint x: 649, endPoint y: 312, distance: 720.3
click at [650, 317] on div "C CHAVEZ TEJEDA HUGO ISMAEL CHAVEZ Hoy Buen día ZAMORA CRUZ MARIEL CAROLINA Zam…" at bounding box center [666, 208] width 180 height 311
click at [624, 402] on p at bounding box center [668, 400] width 165 height 9
click at [734, 425] on button at bounding box center [739, 420] width 15 height 15
